Goal: Find specific page/section: Find specific page/section

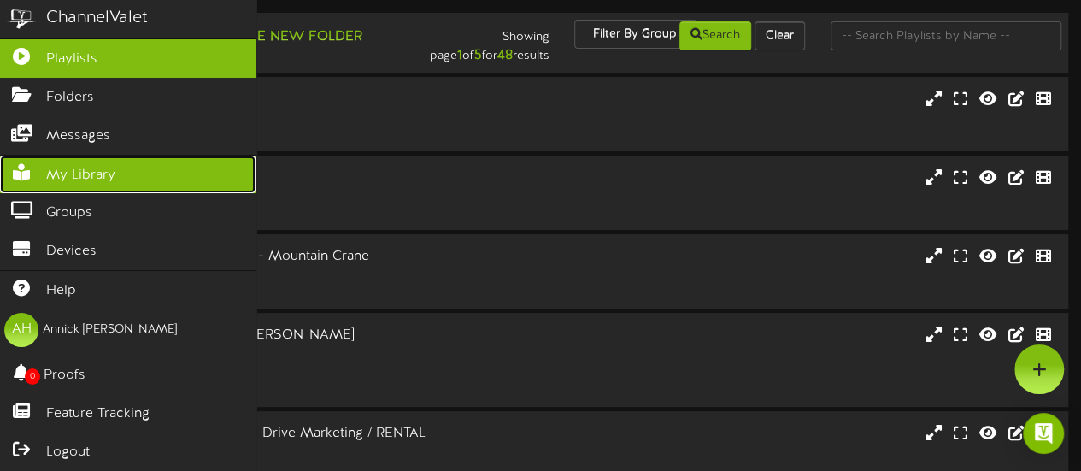
click at [41, 172] on icon at bounding box center [21, 170] width 43 height 13
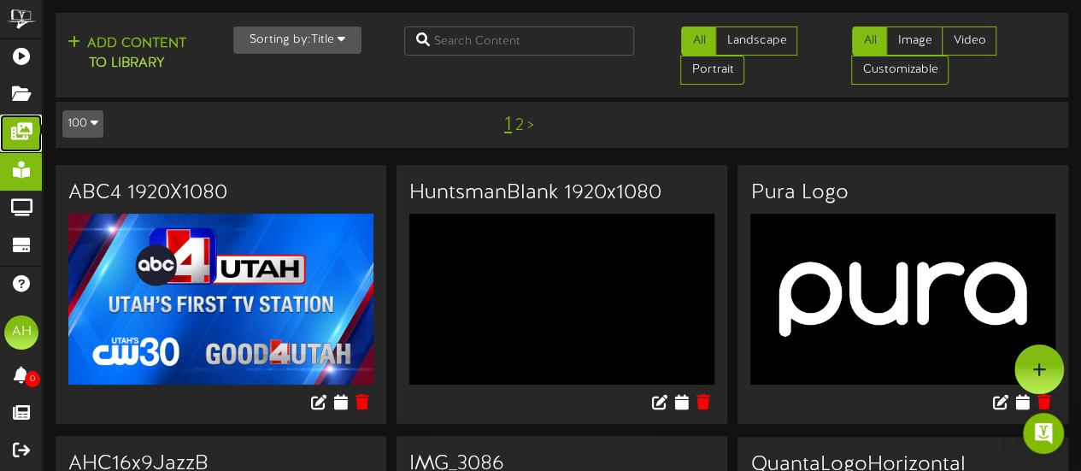
click at [19, 129] on icon at bounding box center [21, 129] width 43 height 13
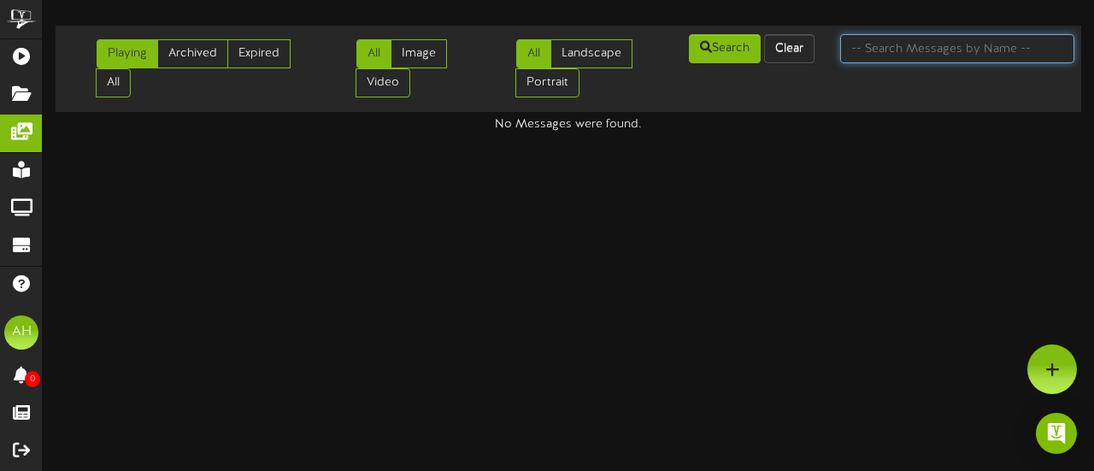
click at [899, 45] on input "text" at bounding box center [957, 48] width 234 height 29
type input "granite"
